Goal: Check status

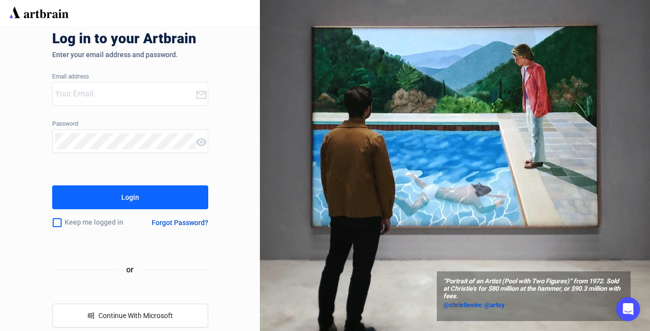
type input "[EMAIL_ADDRESS][DOMAIN_NAME]"
click at [132, 197] on div "Login" at bounding box center [130, 197] width 18 height 16
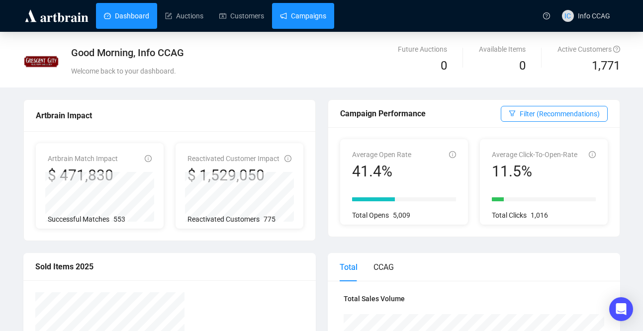
click at [310, 18] on link "Campaigns" at bounding box center [303, 16] width 46 height 26
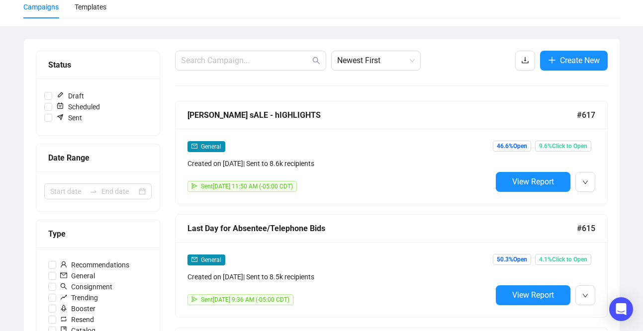
scroll to position [82, 0]
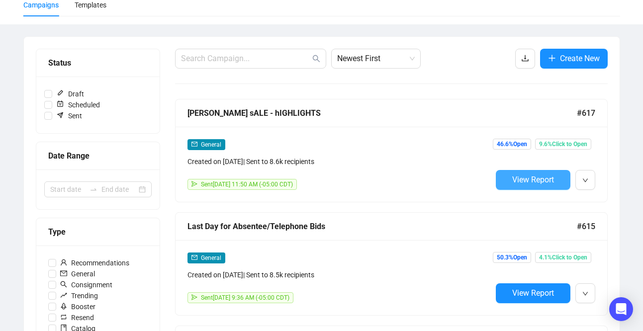
click at [521, 182] on span "View Report" at bounding box center [533, 179] width 42 height 9
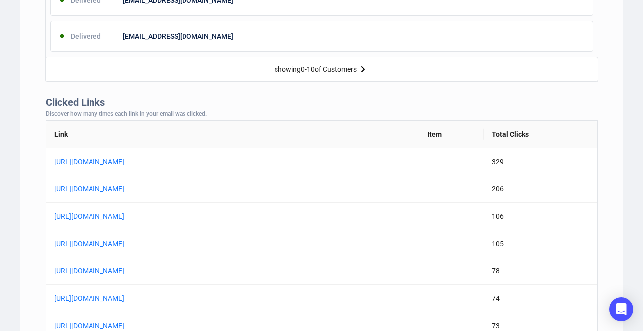
scroll to position [708, 0]
click at [259, 161] on link "[URL][DOMAIN_NAME]" at bounding box center [178, 162] width 249 height 11
